Goal: Obtain resource: Download file/media

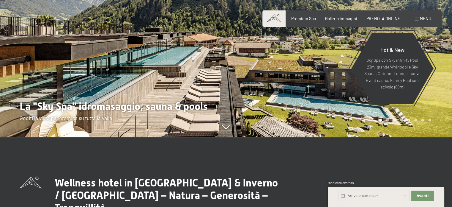
scroll to position [89, 0]
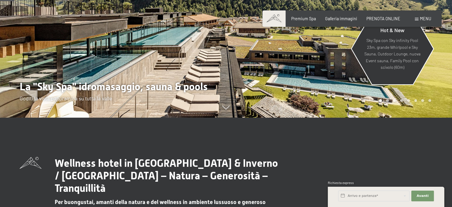
click at [386, 51] on p "Sky Spa con Sky infinity Pool 23m, grande Whirlpool e Sky Sauna, Outdoor Lounge…" at bounding box center [392, 54] width 57 height 34
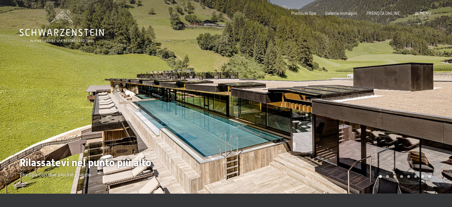
click at [396, 94] on div at bounding box center [339, 96] width 226 height 193
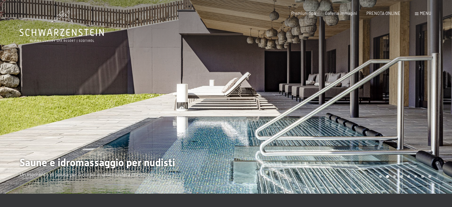
click at [396, 94] on div at bounding box center [339, 96] width 226 height 193
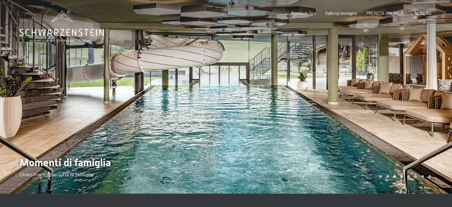
click at [396, 94] on div at bounding box center [339, 96] width 226 height 193
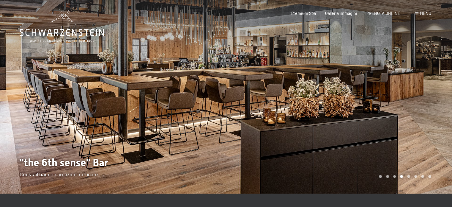
click at [396, 94] on div at bounding box center [339, 96] width 226 height 193
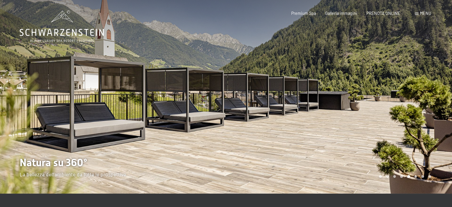
click at [396, 94] on div at bounding box center [339, 96] width 226 height 193
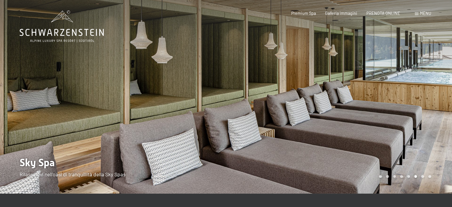
click at [396, 94] on div at bounding box center [339, 96] width 226 height 193
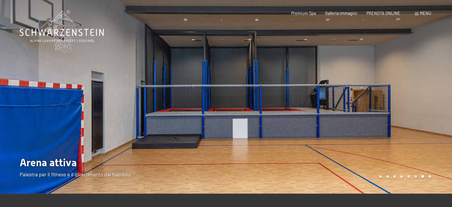
click at [396, 94] on div at bounding box center [339, 96] width 226 height 193
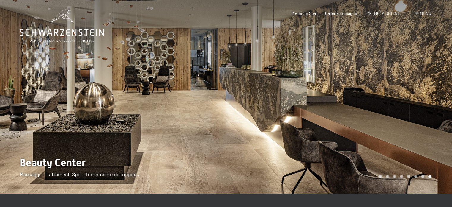
click at [396, 94] on div at bounding box center [339, 96] width 226 height 193
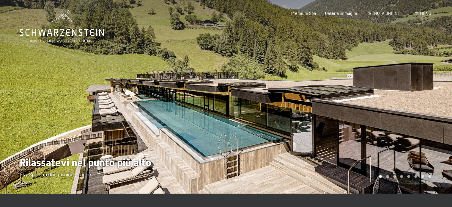
click at [396, 94] on div at bounding box center [339, 96] width 226 height 193
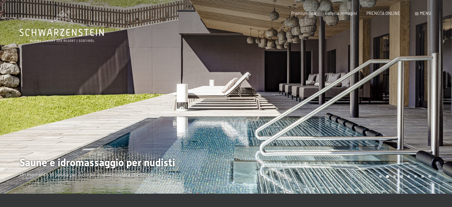
click at [396, 94] on div at bounding box center [339, 96] width 226 height 193
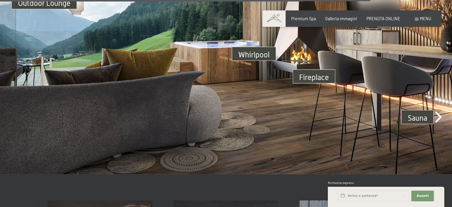
scroll to position [1753, 0]
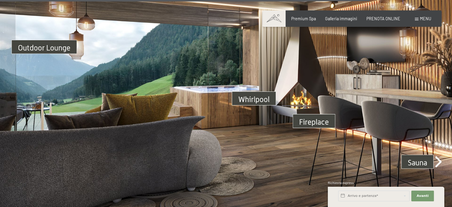
click at [309, 119] on img at bounding box center [226, 91] width 452 height 254
click at [439, 163] on img at bounding box center [226, 91] width 452 height 254
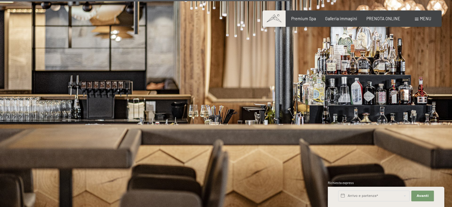
scroll to position [1369, 0]
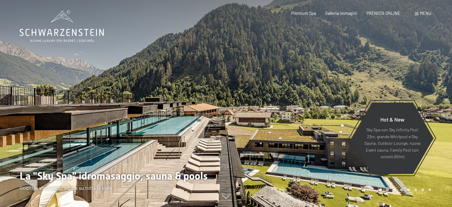
click at [423, 13] on span "Menu" at bounding box center [425, 13] width 11 height 5
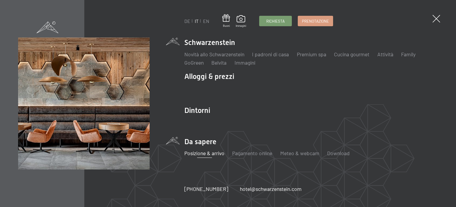
click at [214, 152] on link "Posizione & arrivo" at bounding box center [205, 152] width 40 height 7
click at [340, 153] on link "Download" at bounding box center [338, 152] width 23 height 7
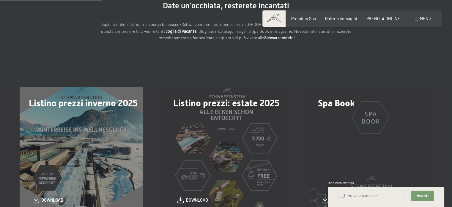
scroll to position [149, 0]
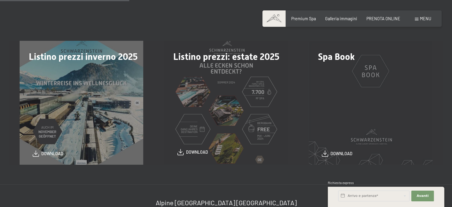
click at [201, 152] on span "download" at bounding box center [197, 152] width 22 height 6
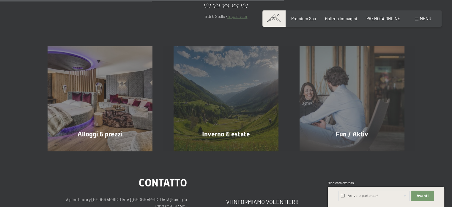
scroll to position [357, 0]
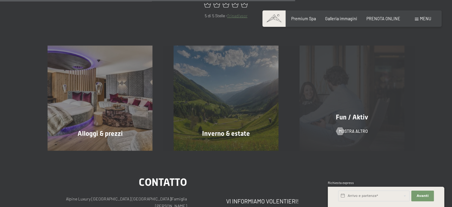
click at [336, 136] on div "Fun / Aktiv mostra altro" at bounding box center [352, 97] width 126 height 105
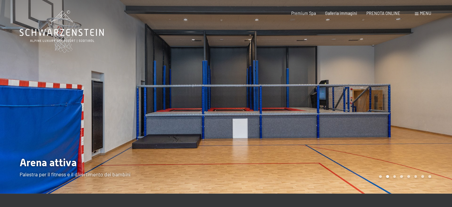
click at [424, 12] on span "Menu" at bounding box center [425, 13] width 11 height 5
